Goal: Browse casually: Explore the website without a specific task or goal

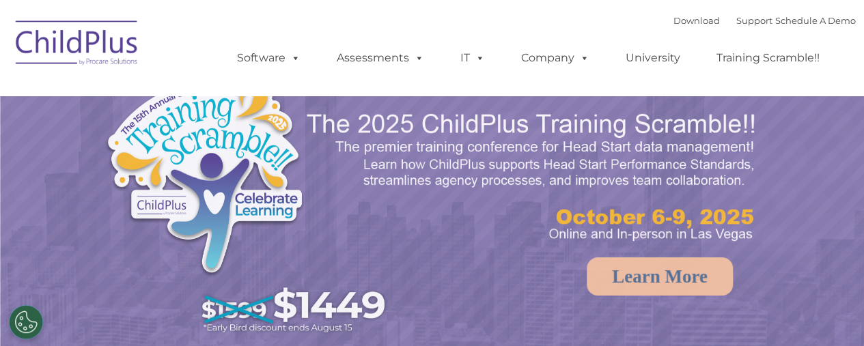
select select "MEDIUM"
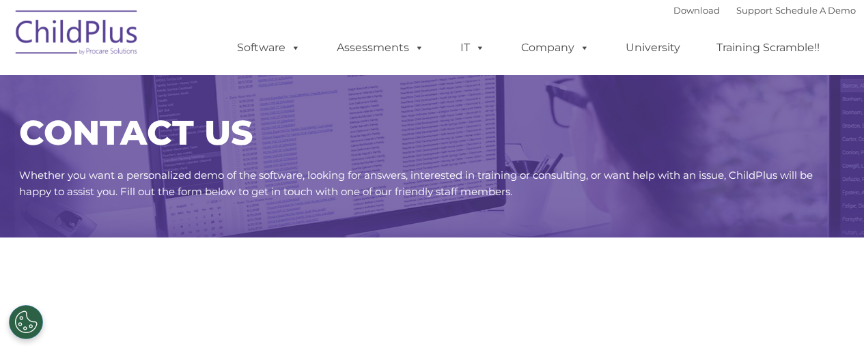
scroll to position [1, 0]
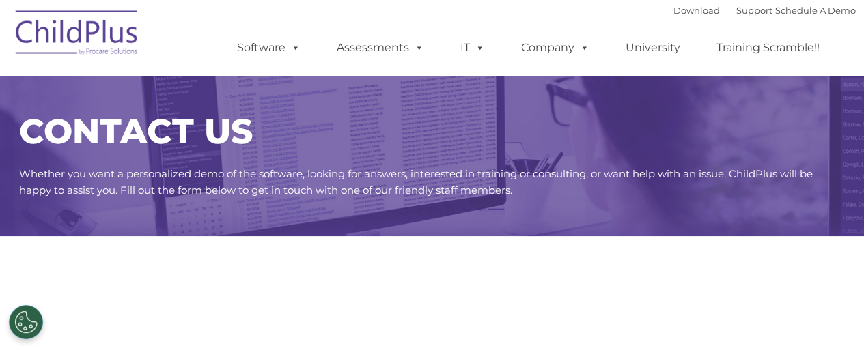
select select "MEDIUM"
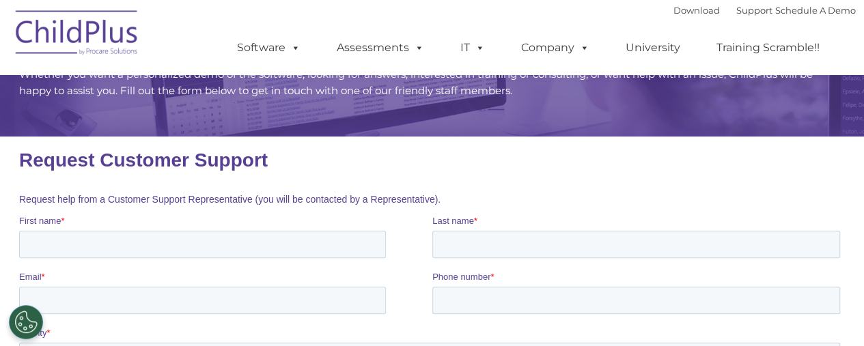
scroll to position [100, 0]
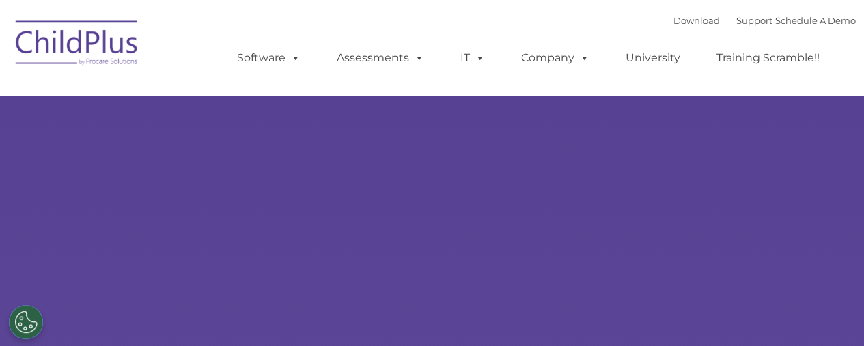
select select "MEDIUM"
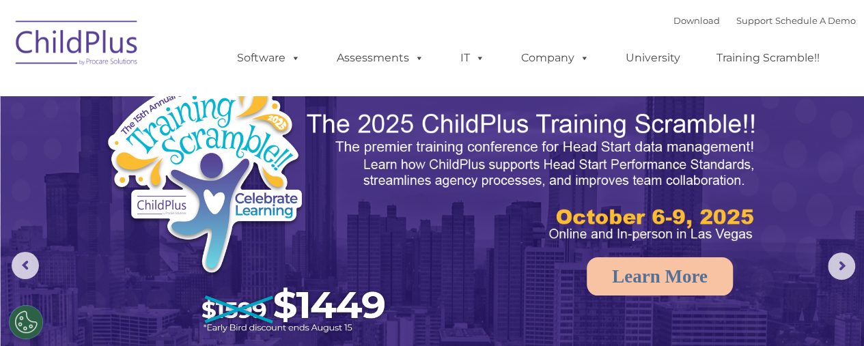
click at [94, 51] on img at bounding box center [77, 45] width 137 height 68
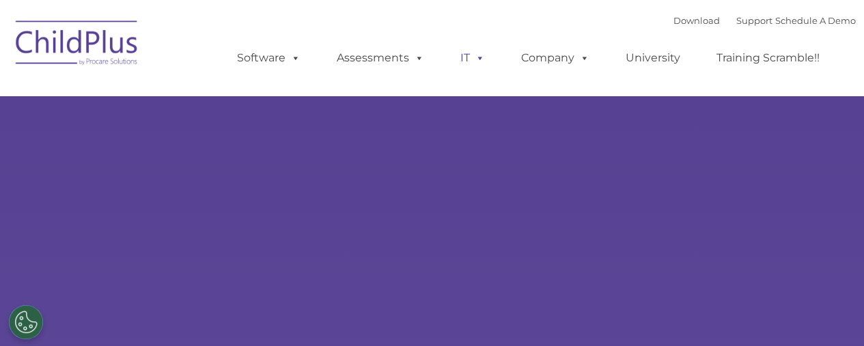
select select "MEDIUM"
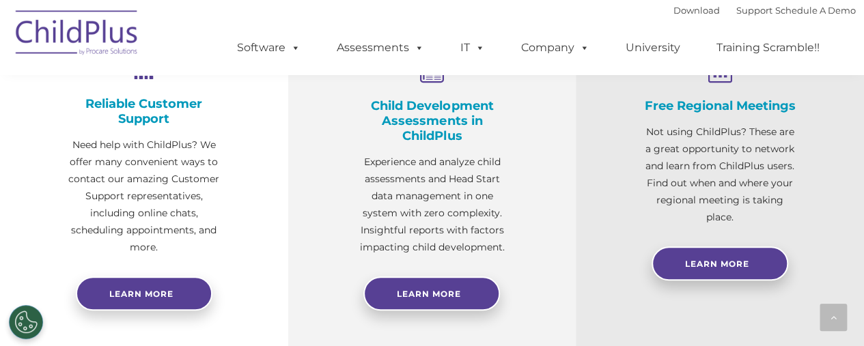
scroll to position [606, 0]
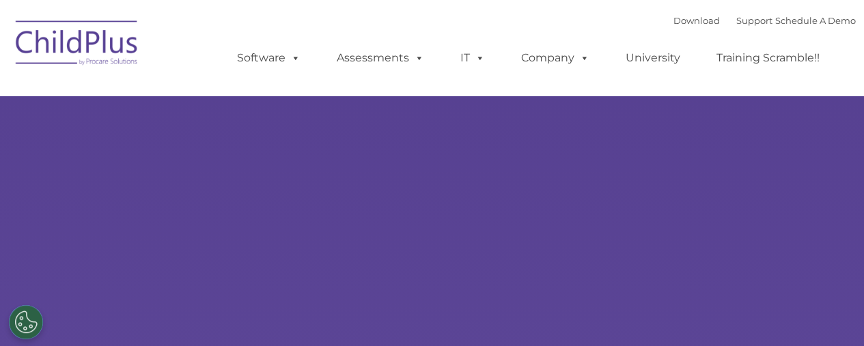
select select "MEDIUM"
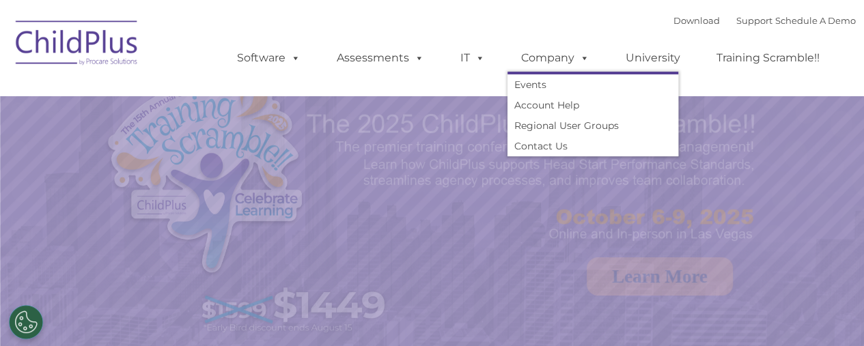
select select "MEDIUM"
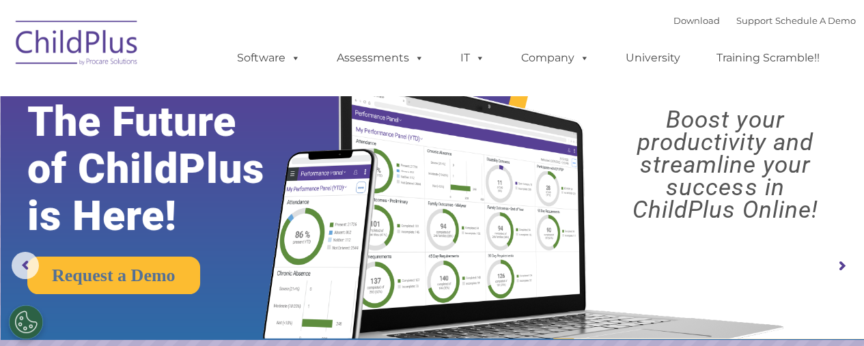
click at [114, 45] on img at bounding box center [77, 45] width 137 height 68
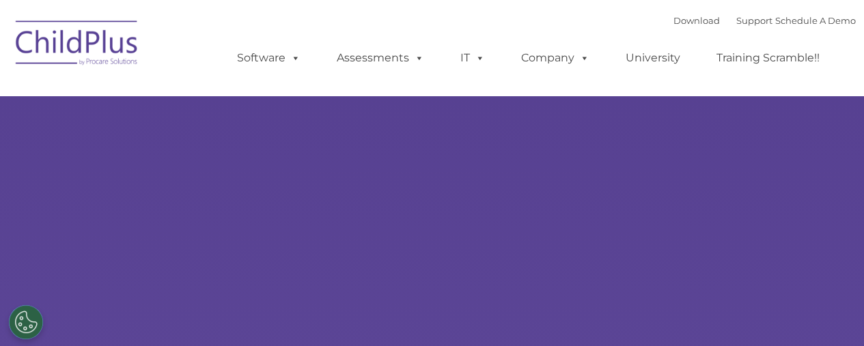
select select "MEDIUM"
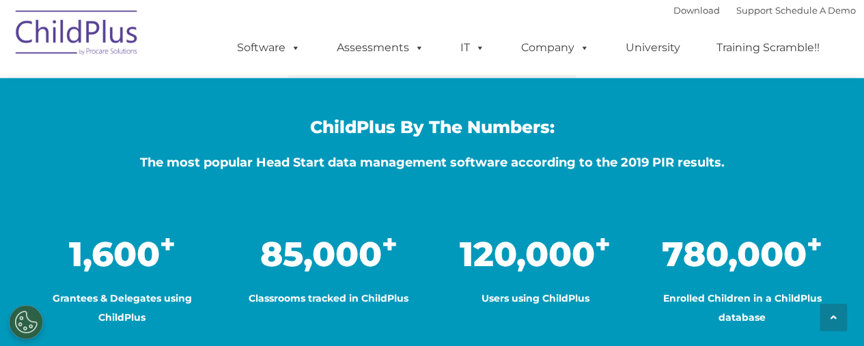
scroll to position [1110, 0]
